Goal: Transaction & Acquisition: Obtain resource

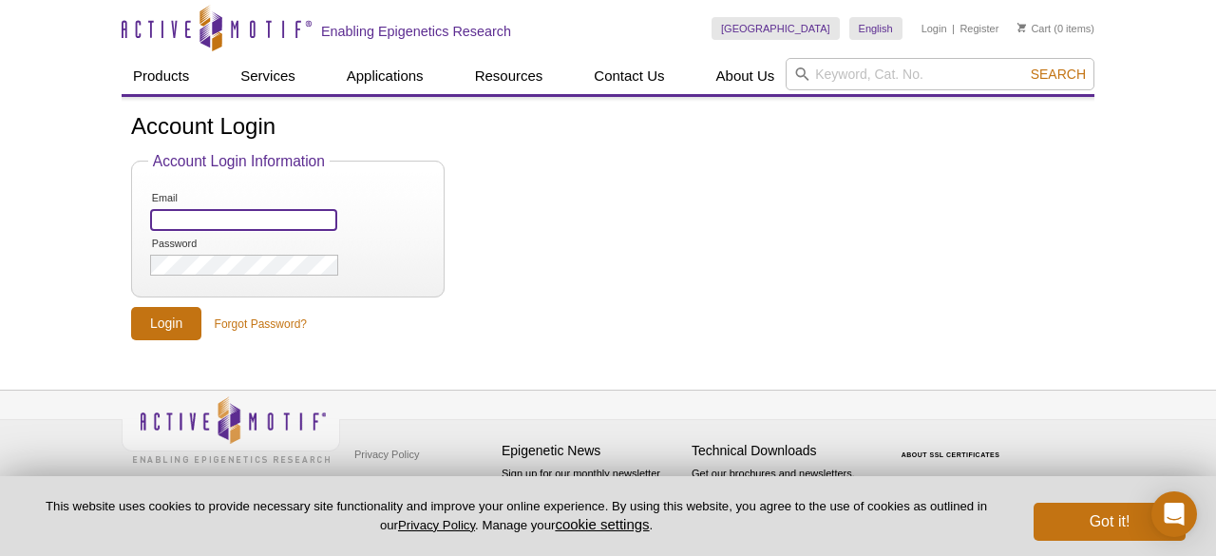
click at [259, 221] on input "Email" at bounding box center [243, 220] width 187 height 22
paste input "[EMAIL_ADDRESS][DOMAIN_NAME]"
type input "[EMAIL_ADDRESS][DOMAIN_NAME]"
click at [596, 231] on form "Account Login Information Email gil.devega@medgenome.com Password Login Forgot …" at bounding box center [608, 246] width 954 height 187
click at [173, 318] on input "Login" at bounding box center [166, 323] width 70 height 33
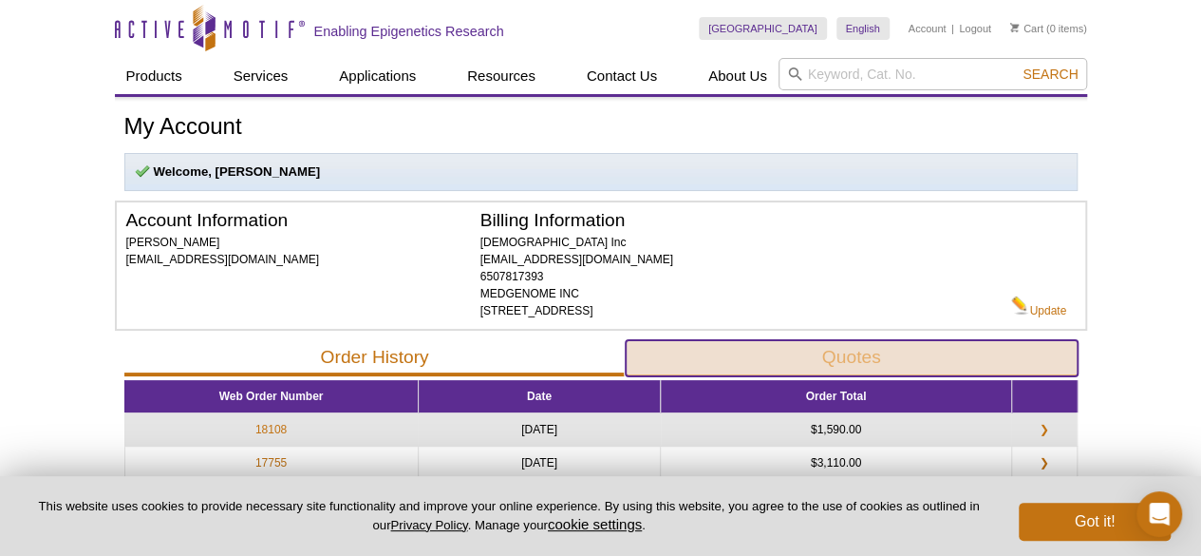
click at [912, 351] on button "Quotes" at bounding box center [852, 358] width 452 height 36
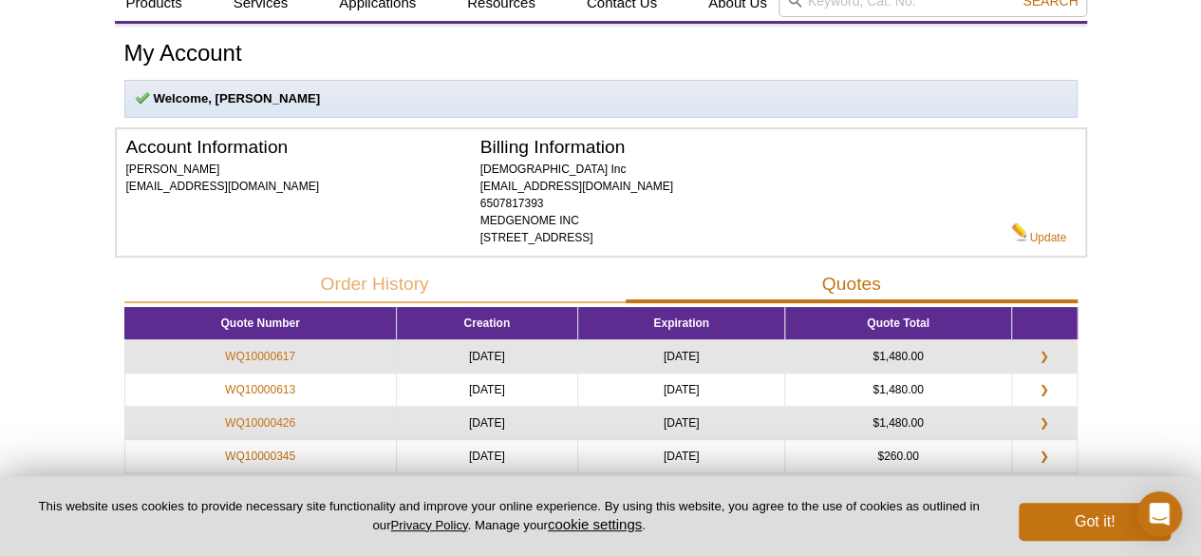
scroll to position [190, 0]
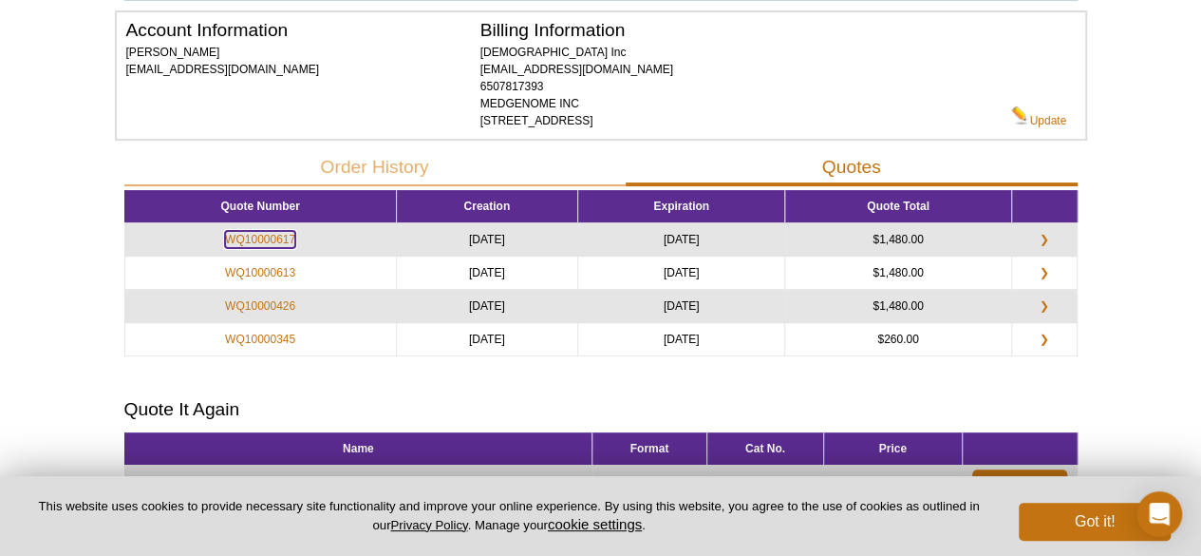
click at [256, 234] on link "WQ10000617" at bounding box center [260, 239] width 70 height 17
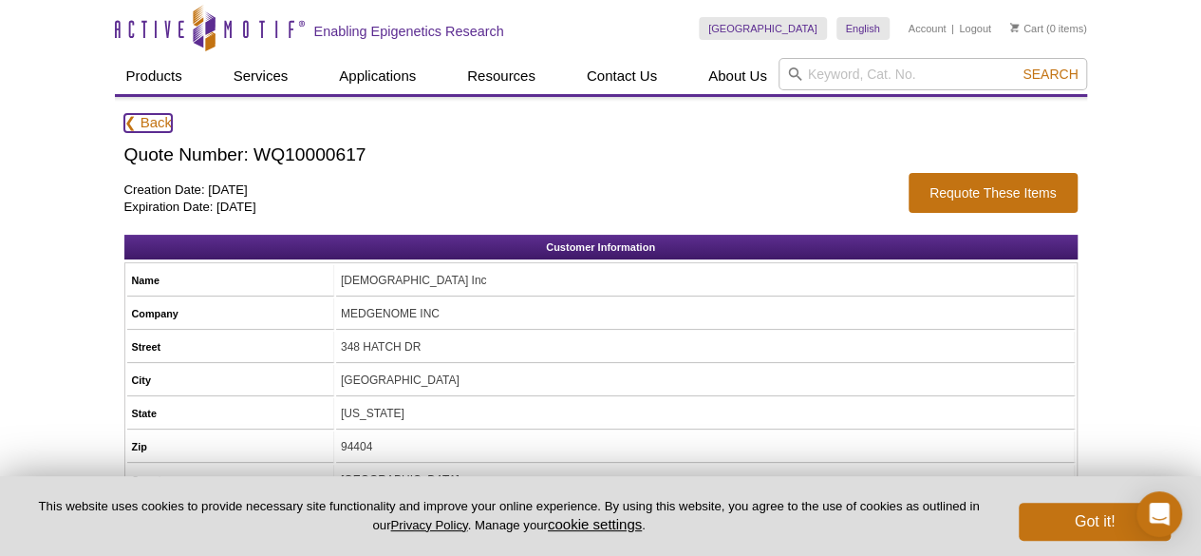
click at [148, 123] on link "❮ Back" at bounding box center [148, 123] width 48 height 18
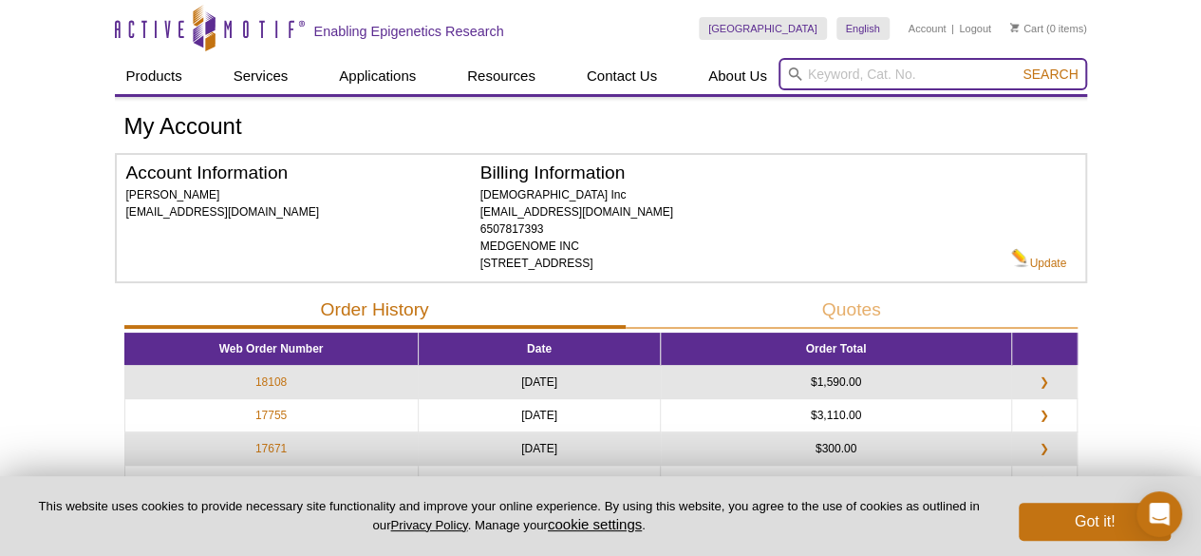
click at [830, 75] on input "search" at bounding box center [933, 74] width 309 height 32
paste input "53150"
type input "53150"
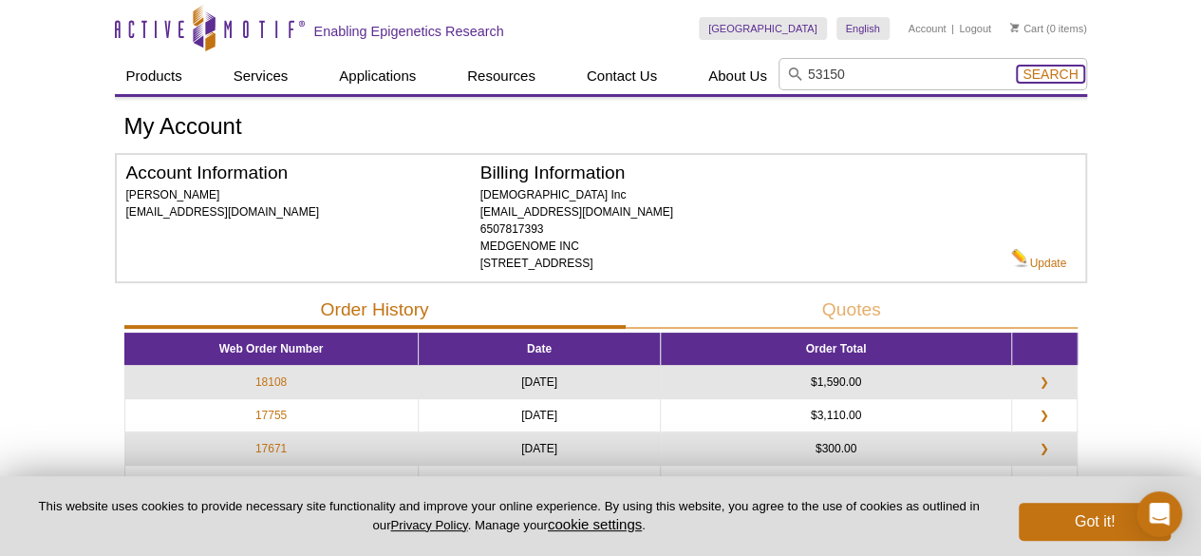
click at [1054, 73] on span "Search" at bounding box center [1050, 73] width 55 height 15
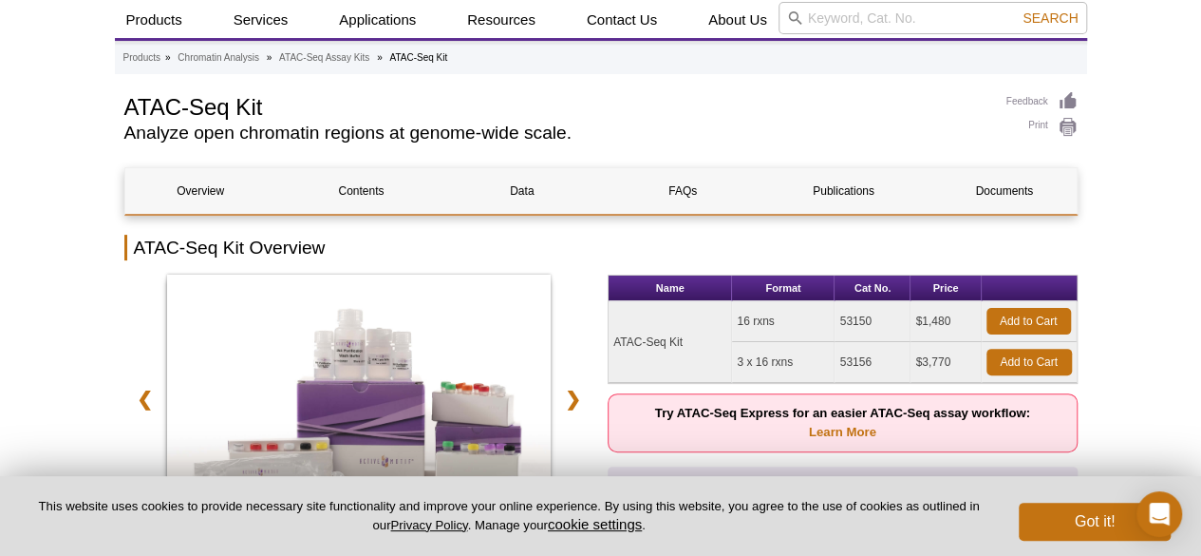
scroll to position [190, 0]
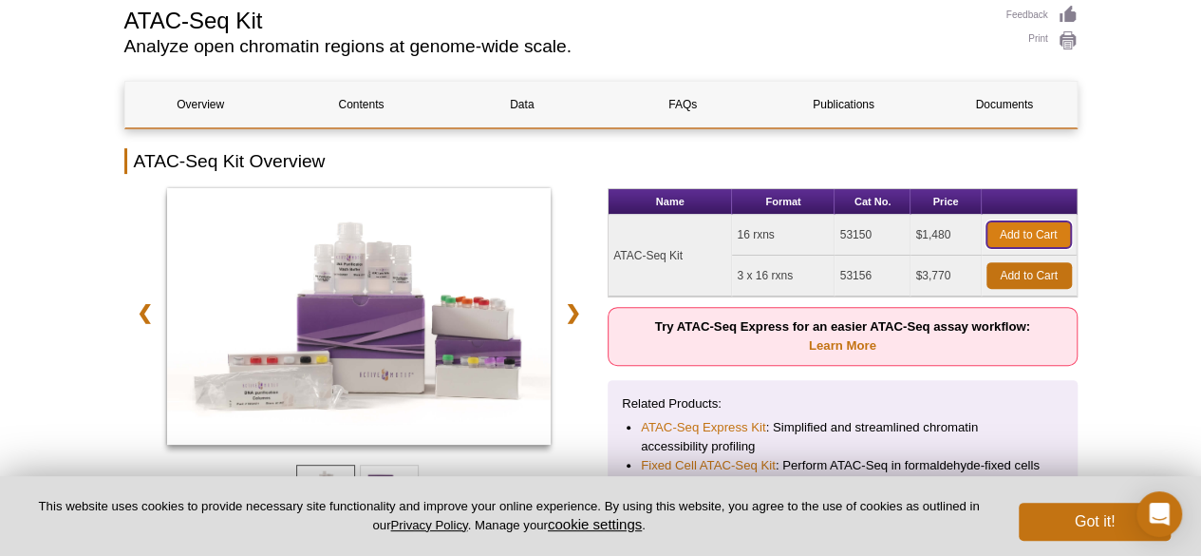
click at [1030, 230] on link "Add to Cart" at bounding box center [1029, 234] width 85 height 27
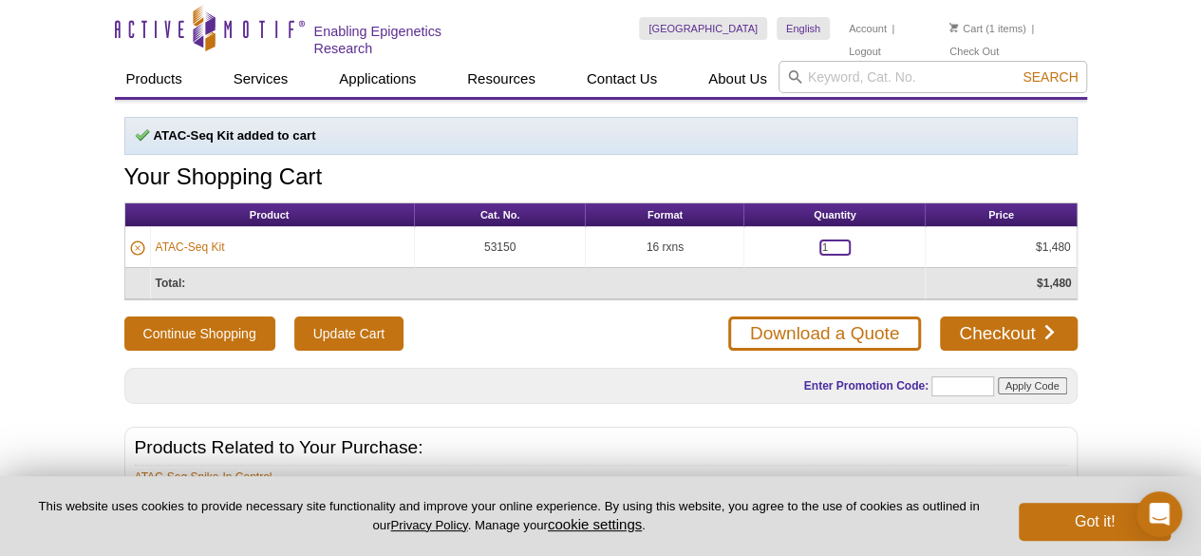
click at [827, 244] on input "1" at bounding box center [835, 247] width 31 height 16
drag, startPoint x: 832, startPoint y: 244, endPoint x: 798, endPoint y: 245, distance: 34.2
click at [798, 245] on td "1" at bounding box center [835, 247] width 181 height 41
type input "2"
click at [329, 328] on input "Update Cart" at bounding box center [348, 333] width 109 height 34
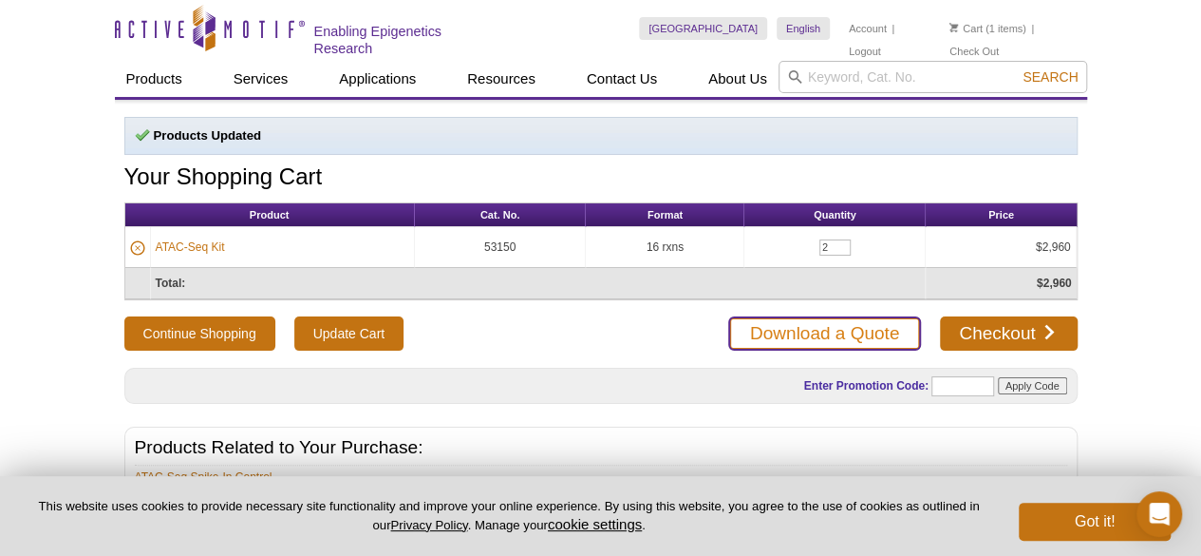
click at [805, 325] on link "Download a Quote" at bounding box center [824, 333] width 193 height 34
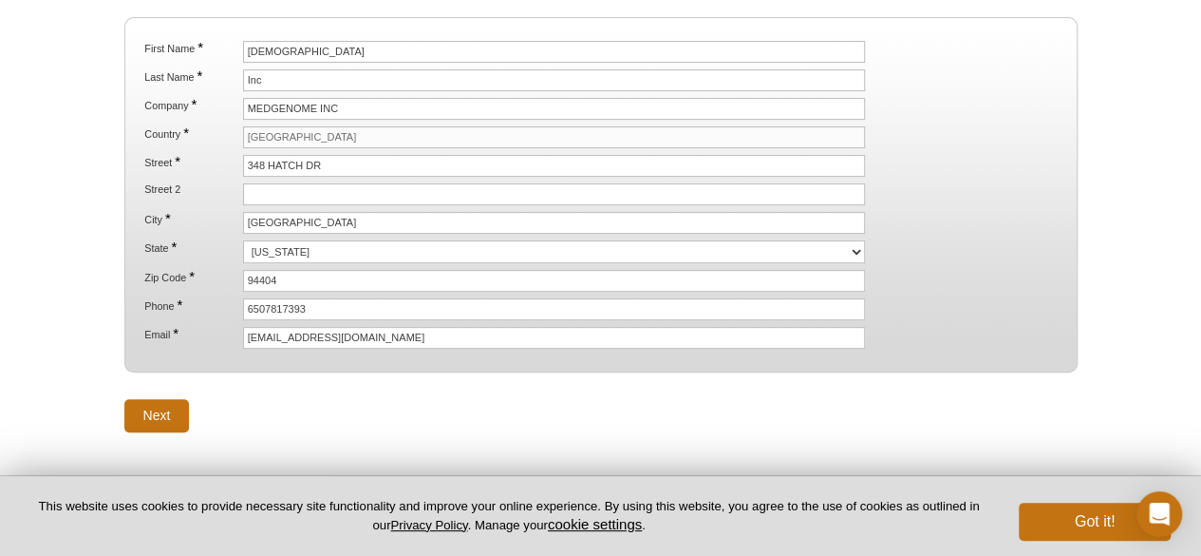
scroll to position [349, 0]
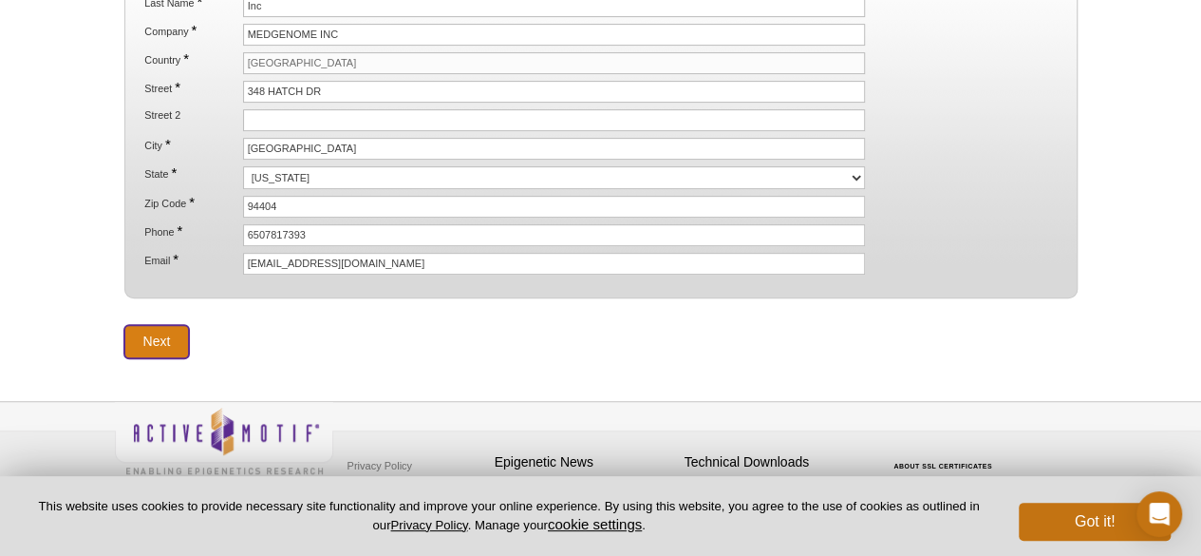
click at [153, 326] on input "Next" at bounding box center [157, 341] width 66 height 33
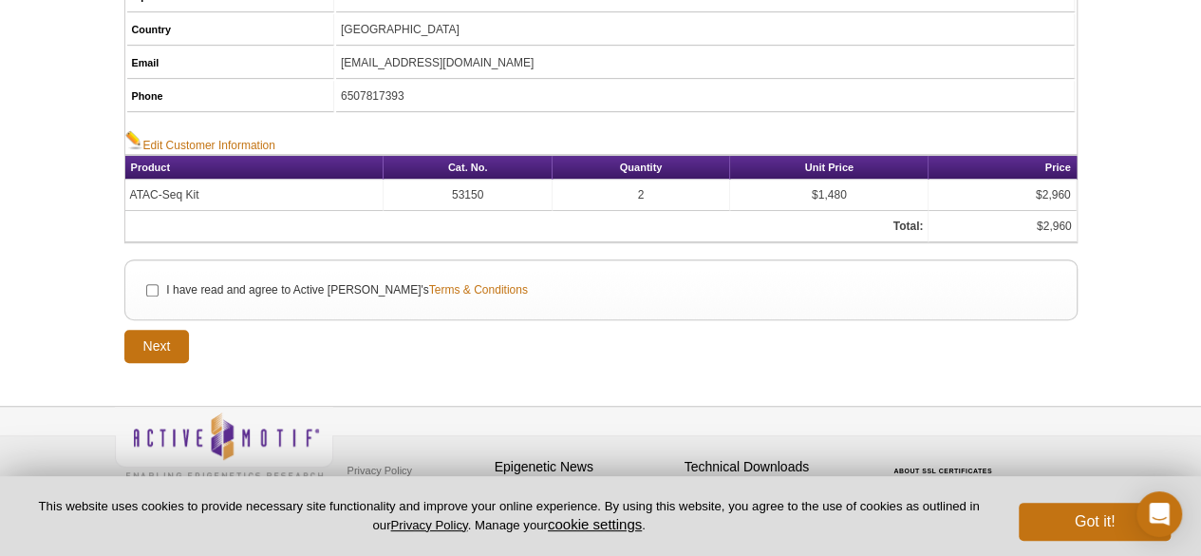
scroll to position [433, 0]
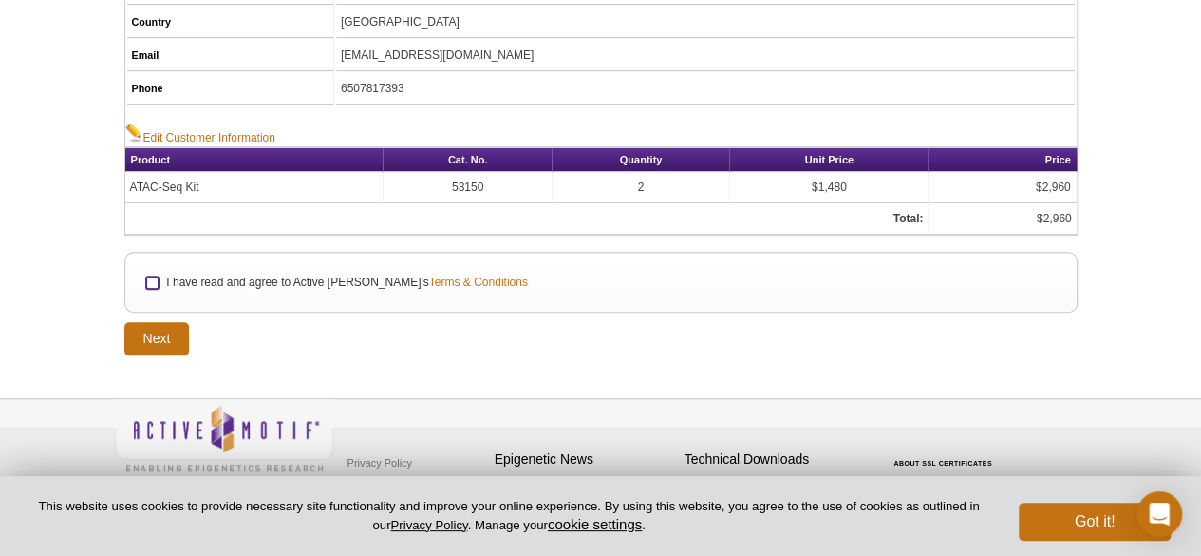
click at [150, 276] on input "I have read and agree to Active Motif's Terms & Conditions" at bounding box center [152, 282] width 12 height 12
checkbox input "true"
click at [159, 331] on input "Next" at bounding box center [157, 338] width 66 height 33
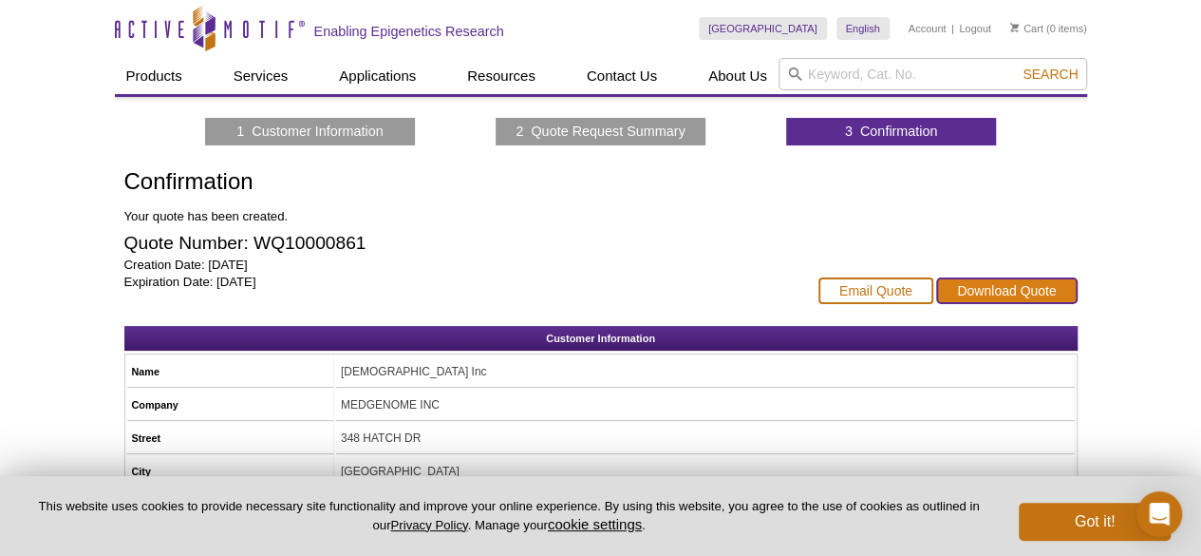
click at [986, 288] on link "Download Quote" at bounding box center [1006, 290] width 141 height 27
click at [617, 18] on div "Skip to content Active Motif Logo Enabling Epigenetics Research" at bounding box center [407, 28] width 585 height 56
click at [974, 28] on link "Logout" at bounding box center [975, 28] width 32 height 13
